Goal: Find specific page/section: Find specific page/section

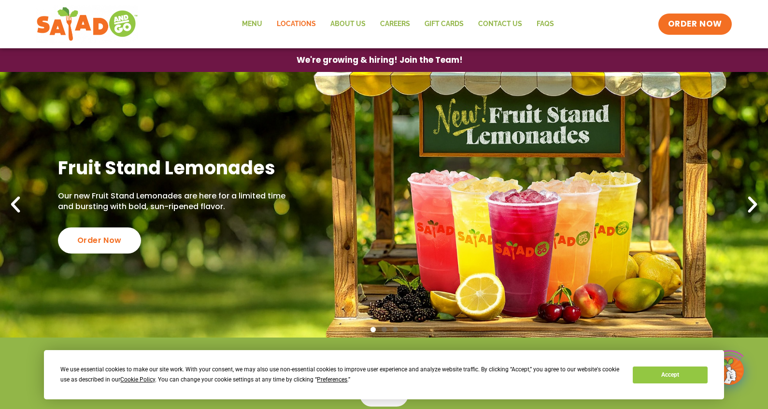
click at [305, 28] on link "Locations" at bounding box center [297, 24] width 54 height 22
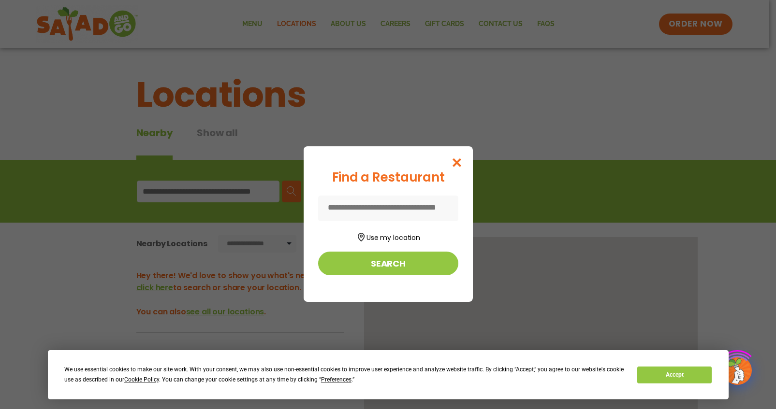
click at [203, 191] on div "Find a Restaurant Use my location Search" at bounding box center [388, 204] width 776 height 409
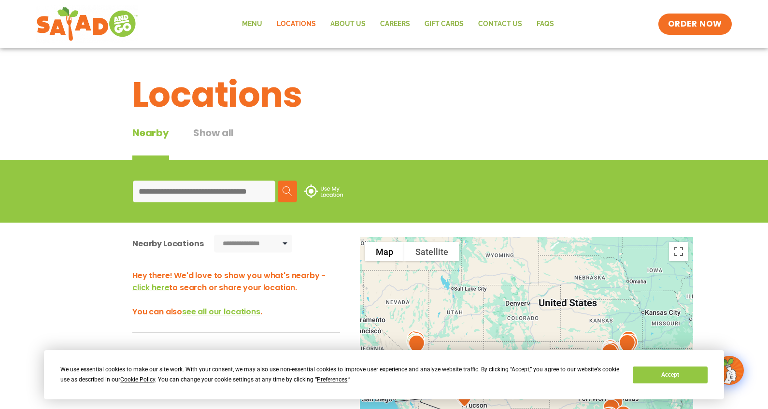
click at [201, 199] on input at bounding box center [204, 192] width 143 height 22
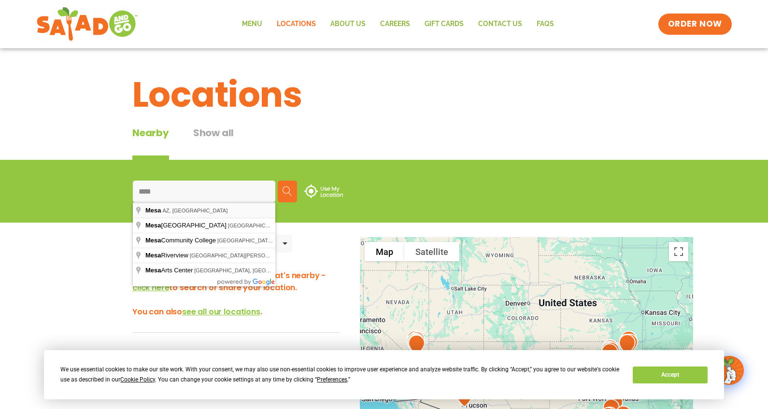
type input "**********"
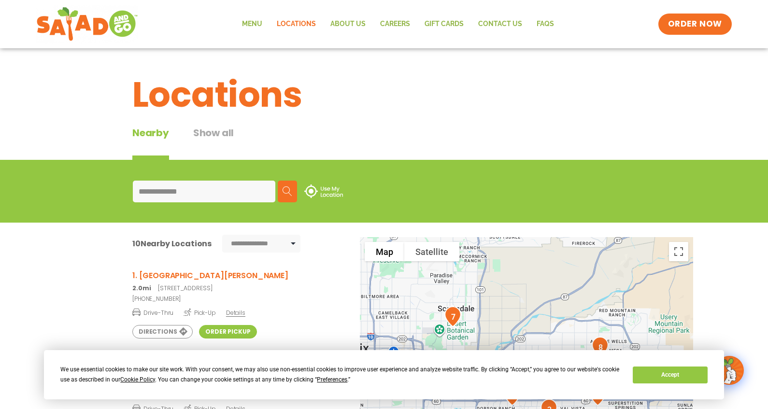
click at [288, 191] on img at bounding box center [288, 192] width 10 height 10
click at [213, 332] on link "Order Pickup" at bounding box center [228, 332] width 58 height 14
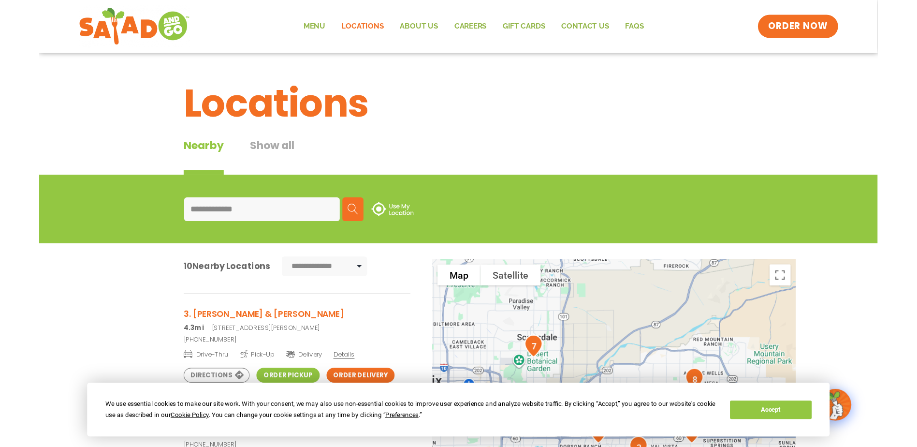
scroll to position [193, 0]
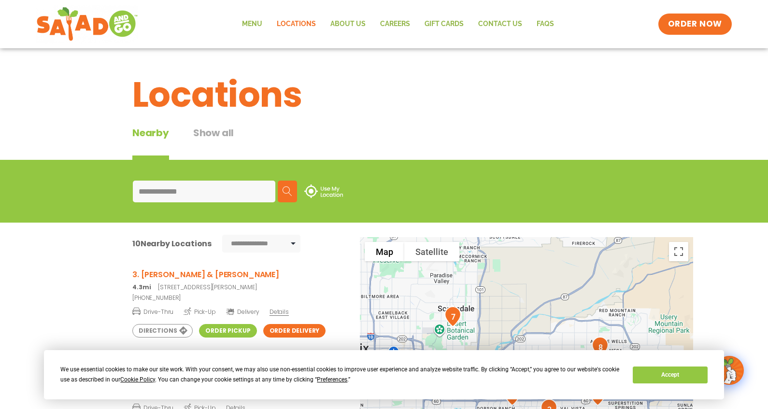
click at [271, 332] on link "Order Delivery" at bounding box center [294, 331] width 63 height 14
